Goal: Task Accomplishment & Management: Manage account settings

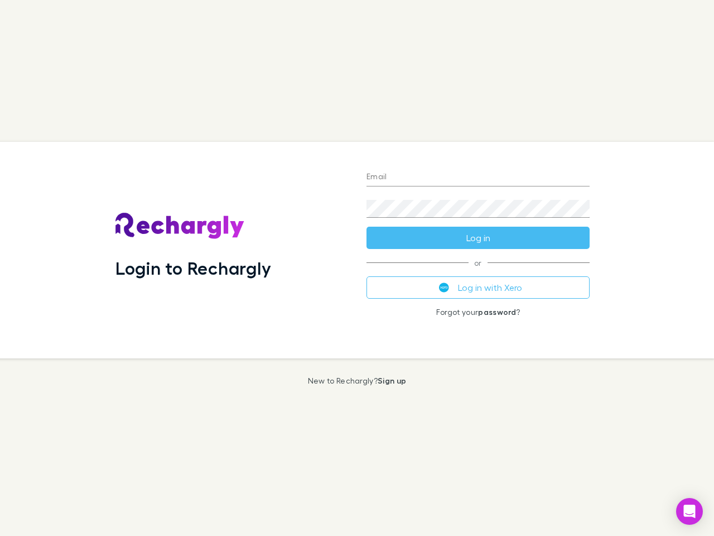
click at [357, 268] on div "Login to Rechargly" at bounding box center [232, 250] width 251 height 217
click at [478, 177] on input "Email" at bounding box center [478, 178] width 223 height 18
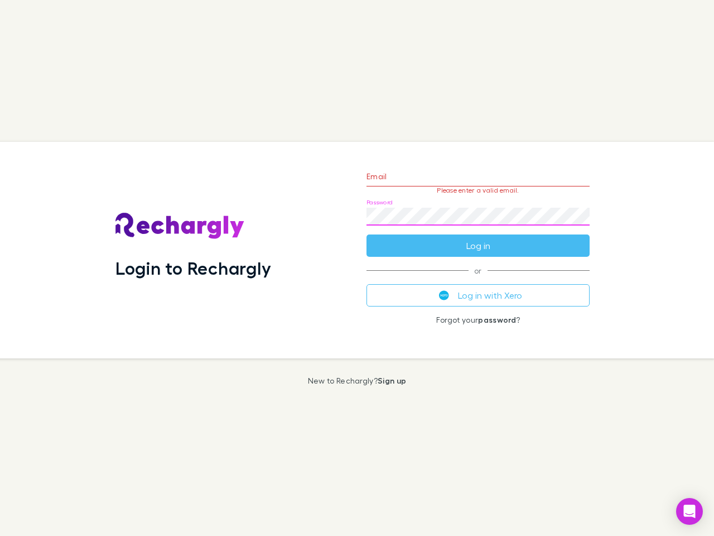
click at [478, 238] on form "Email Please enter a valid email. Password Log in" at bounding box center [478, 208] width 223 height 97
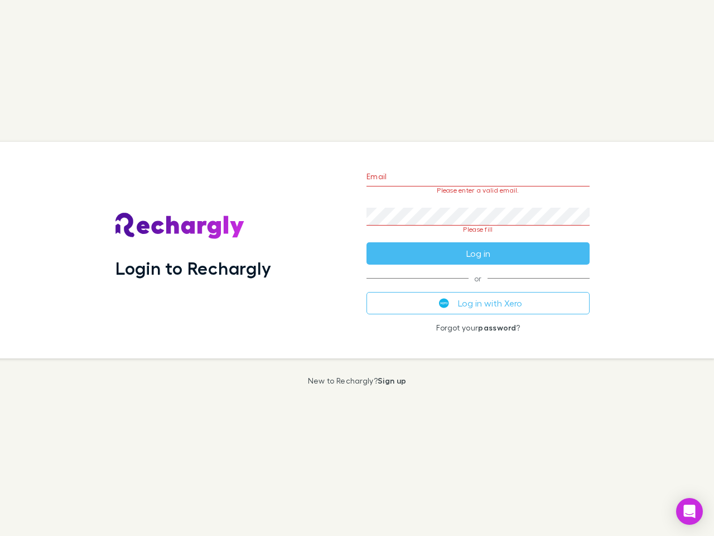
click at [478, 287] on div "Email Please enter a valid email. Password Please fill Log in or Log in with Xe…" at bounding box center [478, 250] width 241 height 217
click at [690, 511] on icon "Open Intercom Messenger" at bounding box center [690, 510] width 12 height 13
